Goal: Task Accomplishment & Management: Manage account settings

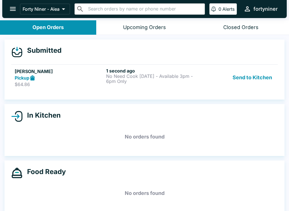
click at [129, 72] on h6 "1 second ago" at bounding box center [150, 71] width 89 height 6
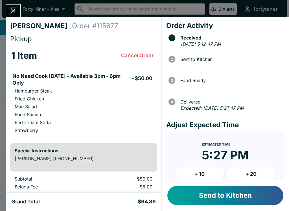
click at [189, 193] on button "Send to Kitchen" at bounding box center [225, 195] width 116 height 19
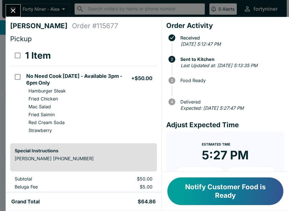
click at [17, 7] on button "Close" at bounding box center [13, 11] width 14 height 12
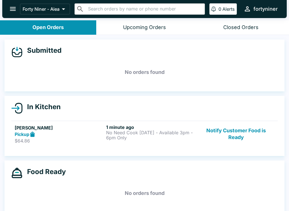
click at [232, 132] on button "Notify Customer Food is Ready" at bounding box center [236, 133] width 76 height 19
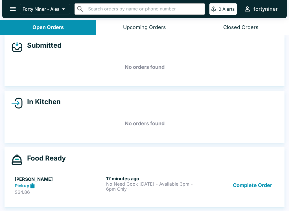
scroll to position [5, 0]
click at [248, 189] on button "Complete Order" at bounding box center [252, 185] width 44 height 19
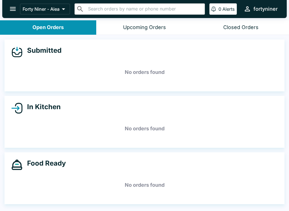
scroll to position [0, 0]
click at [12, 4] on button "open drawer" at bounding box center [13, 9] width 14 height 14
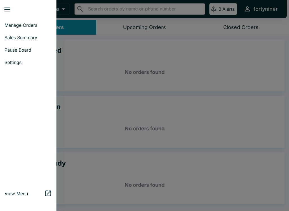
click at [25, 36] on span "Sales Summary" at bounding box center [28, 38] width 47 height 6
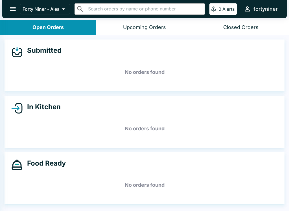
select select "03:00"
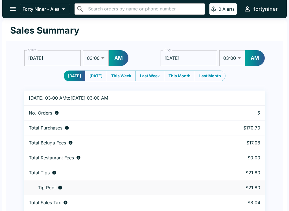
click at [10, 12] on icon "open drawer" at bounding box center [13, 9] width 8 height 8
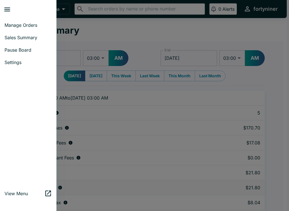
click at [9, 22] on link "Manage Orders" at bounding box center [28, 25] width 56 height 12
